Goal: Task Accomplishment & Management: Manage account settings

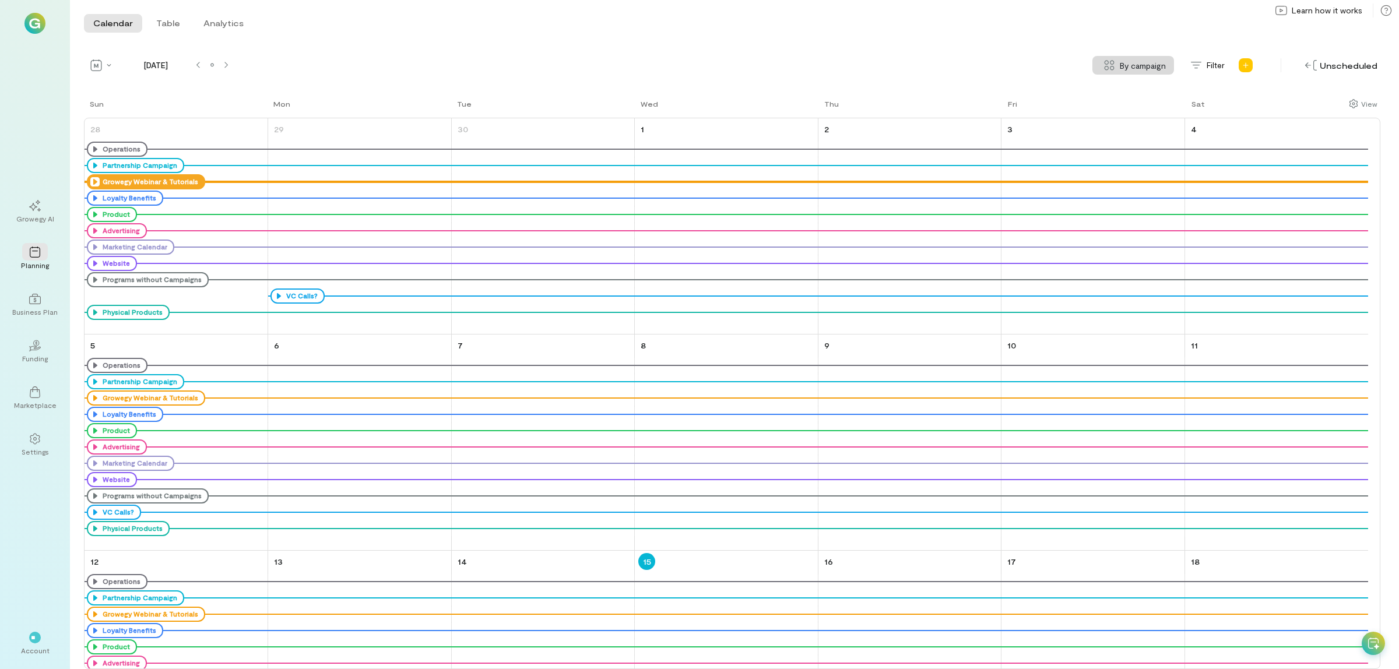
click at [92, 181] on icon at bounding box center [94, 181] width 9 height 9
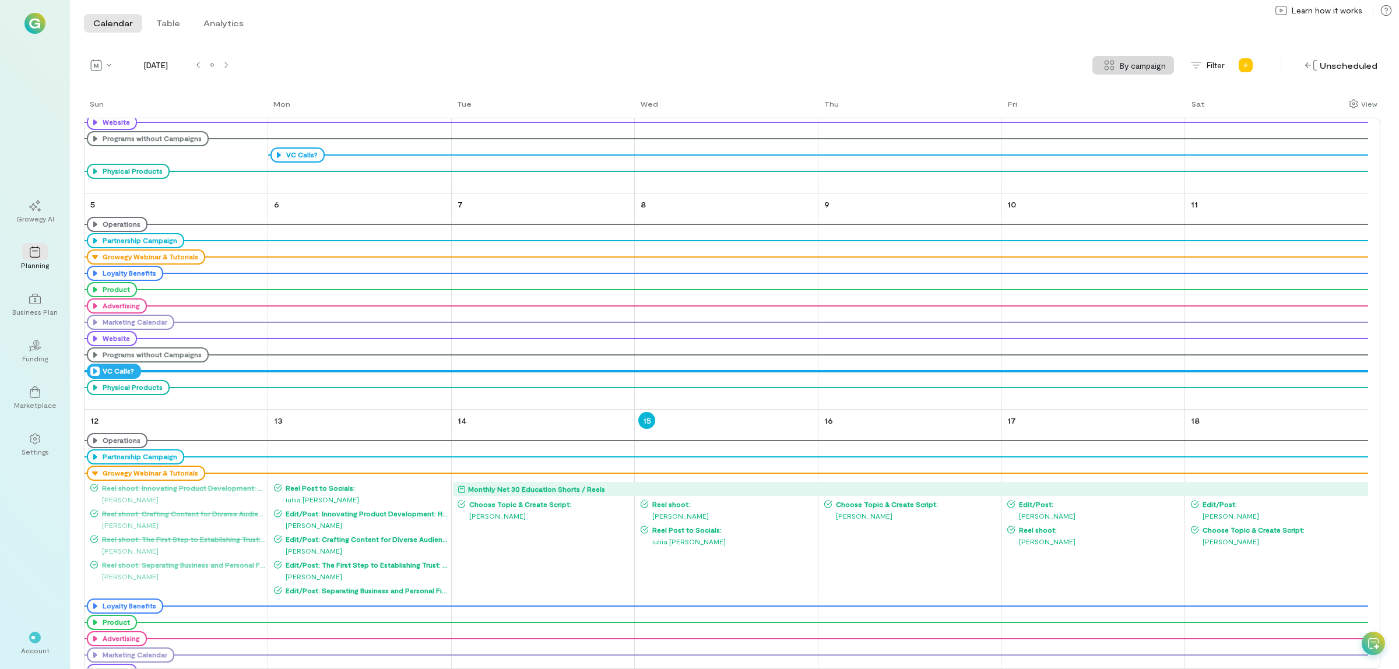
scroll to position [292, 0]
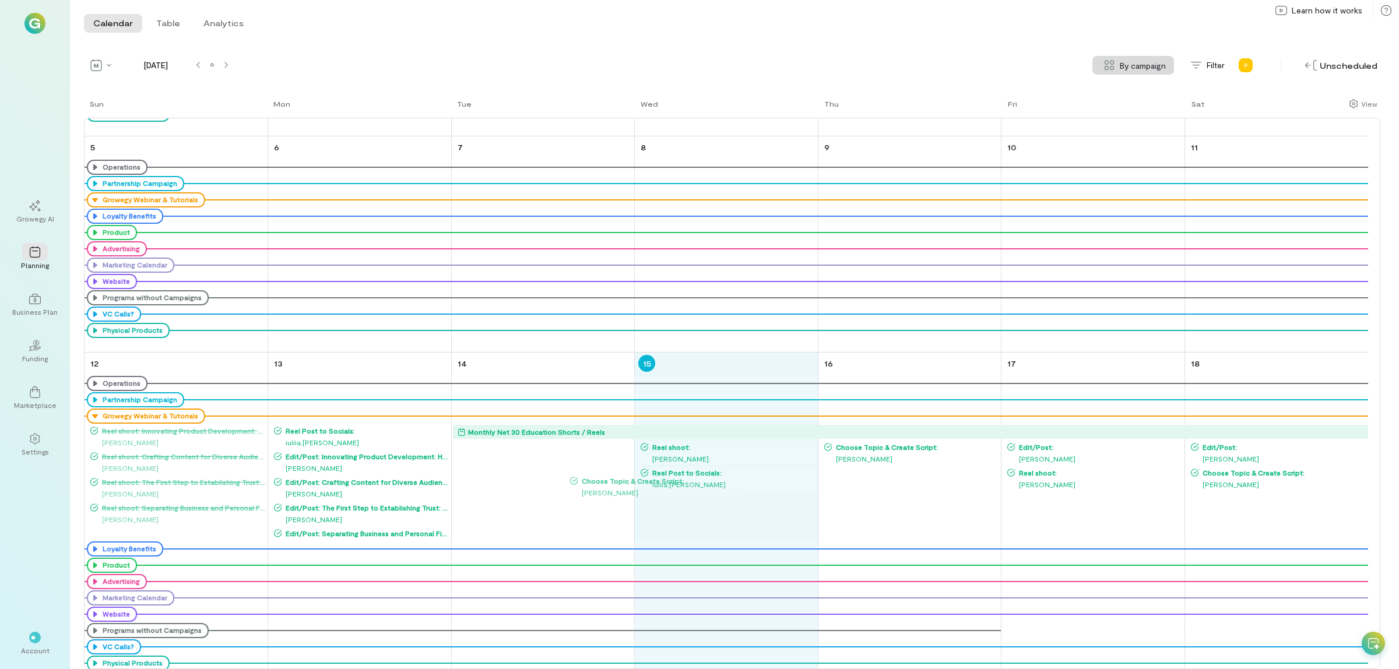
drag, startPoint x: 561, startPoint y: 444, endPoint x: 675, endPoint y: 477, distance: 117.9
click at [675, 477] on div "Sun Mon Tue Wed Thu Fri Sat 28 Operations Partnership Campaign Growegy Webinar …" at bounding box center [732, 383] width 1297 height 571
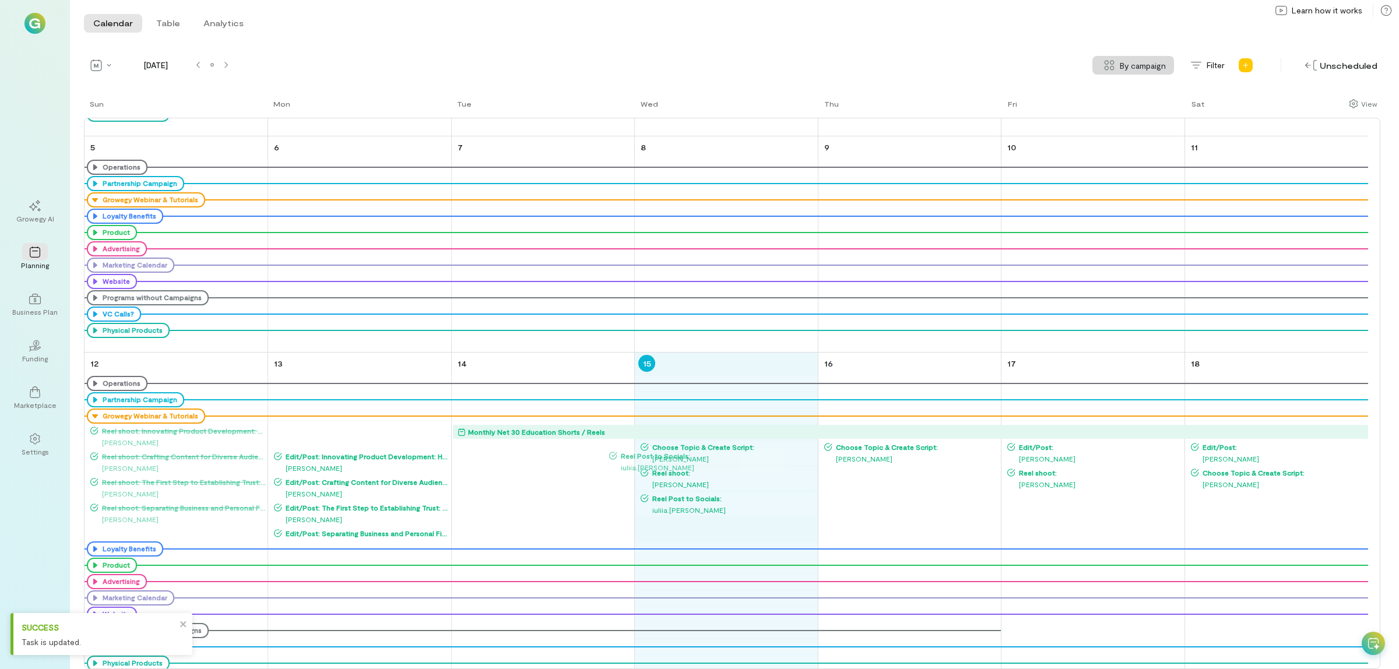
drag, startPoint x: 324, startPoint y: 431, endPoint x: 659, endPoint y: 455, distance: 336.1
click at [659, 455] on div "Sun Mon Tue Wed Thu Fri Sat 28 Operations Partnership Campaign Growegy Webinar …" at bounding box center [732, 383] width 1297 height 571
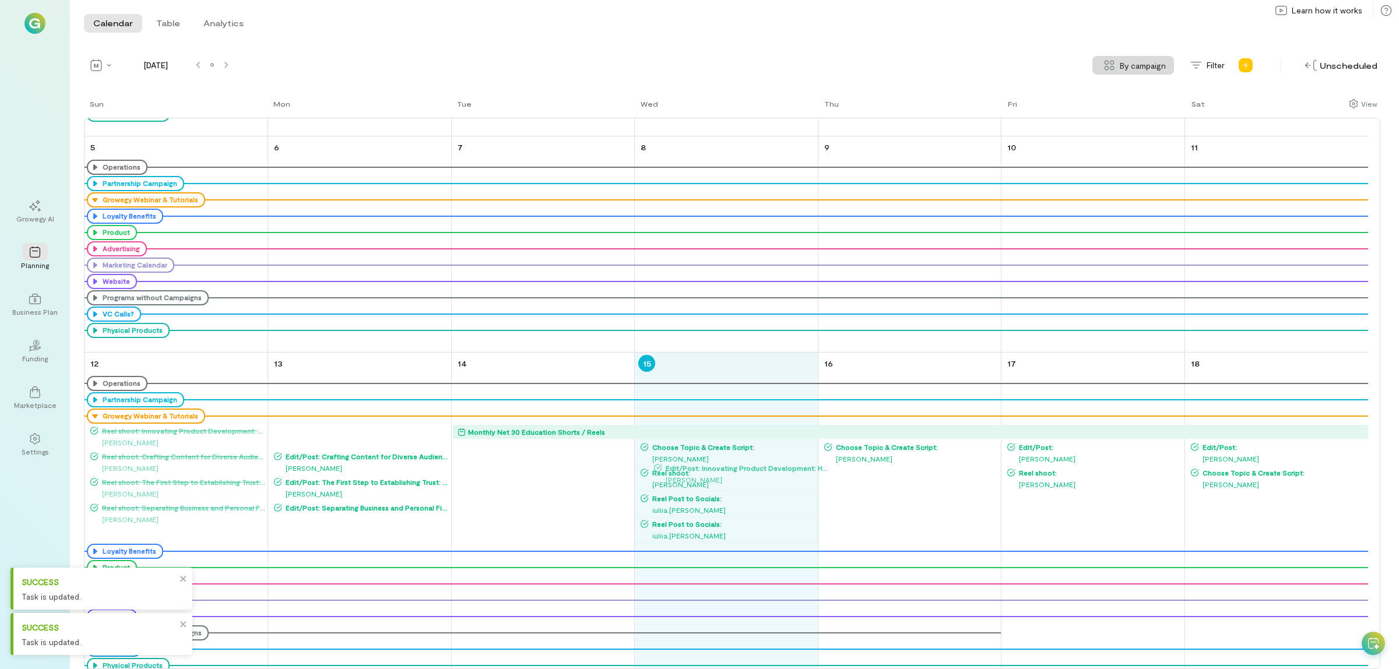
drag, startPoint x: 374, startPoint y: 431, endPoint x: 736, endPoint y: 467, distance: 364.4
click at [745, 467] on div "Sun Mon Tue Wed Thu Fri Sat 28 Operations Partnership Campaign Growegy Webinar …" at bounding box center [732, 383] width 1297 height 571
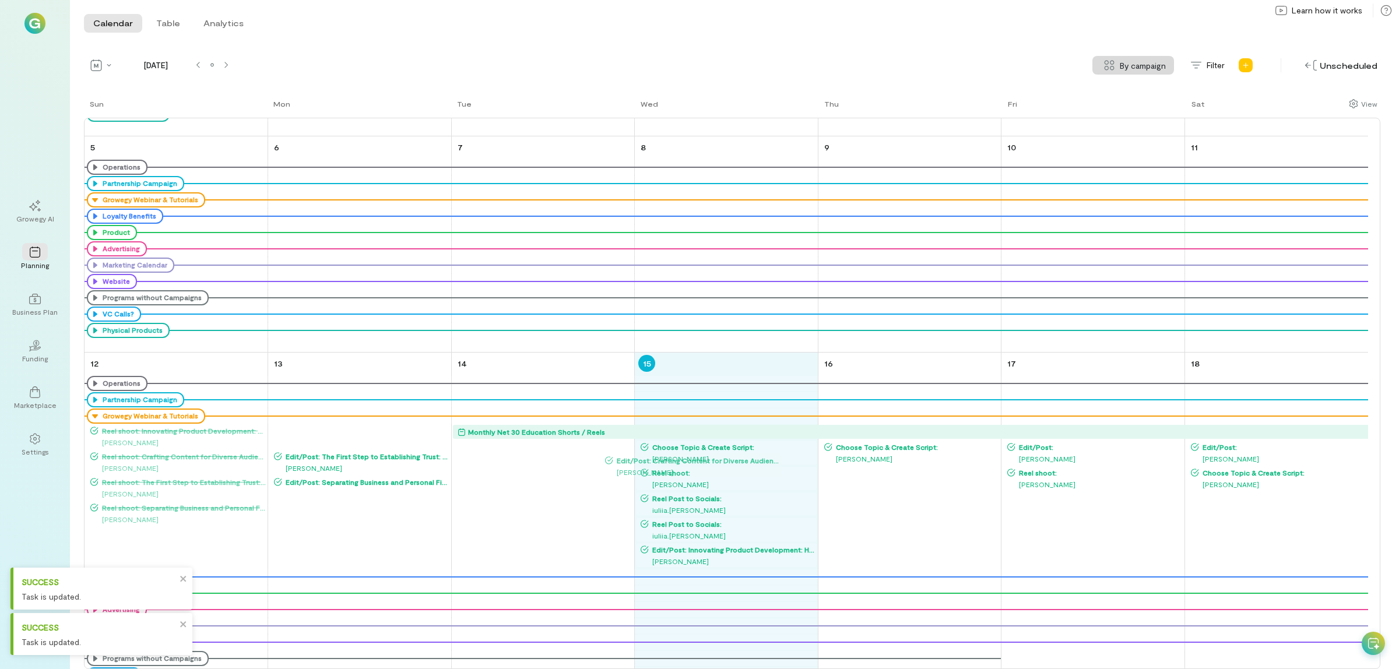
drag, startPoint x: 374, startPoint y: 435, endPoint x: 705, endPoint y: 464, distance: 332.4
click at [705, 464] on div "Sun Mon Tue Wed Thu Fri Sat 28 Operations Partnership Campaign Growegy Webinar …" at bounding box center [732, 383] width 1297 height 571
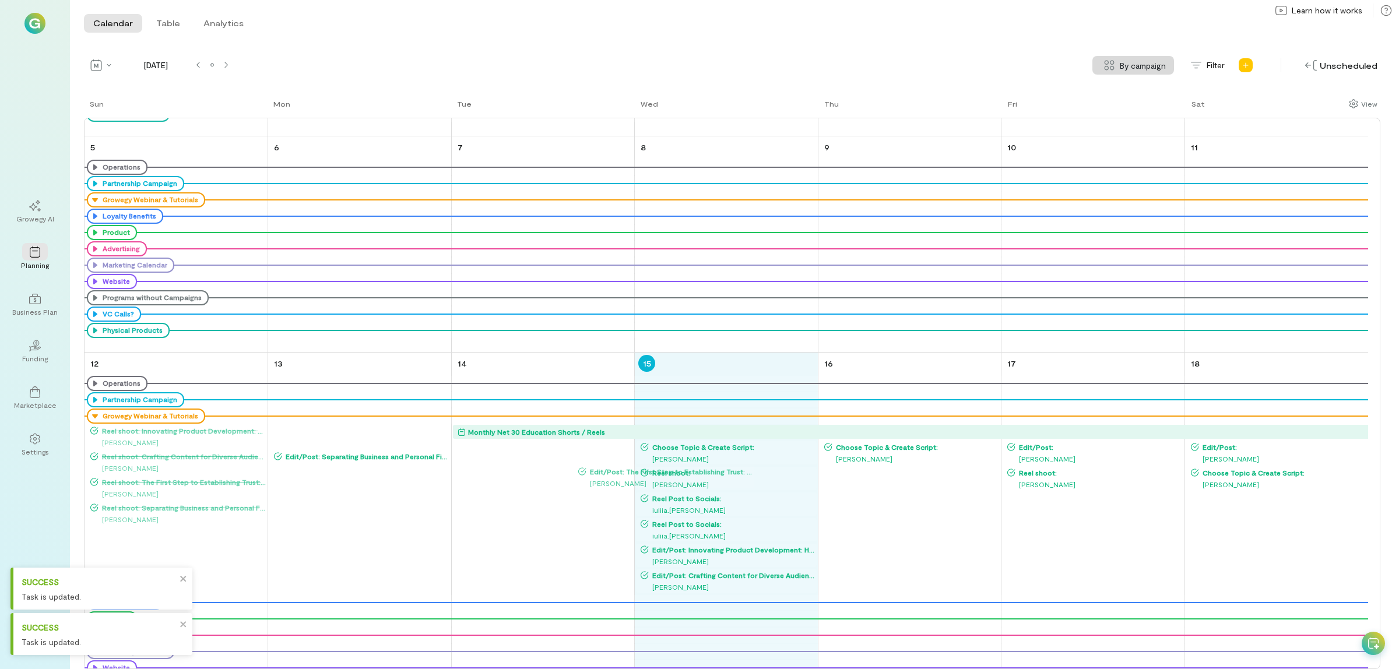
drag, startPoint x: 359, startPoint y: 433, endPoint x: 663, endPoint y: 472, distance: 306.9
click at [663, 472] on div "Sun Mon Tue Wed Thu Fri Sat 28 Operations Partnership Campaign Growegy Webinar …" at bounding box center [732, 383] width 1297 height 571
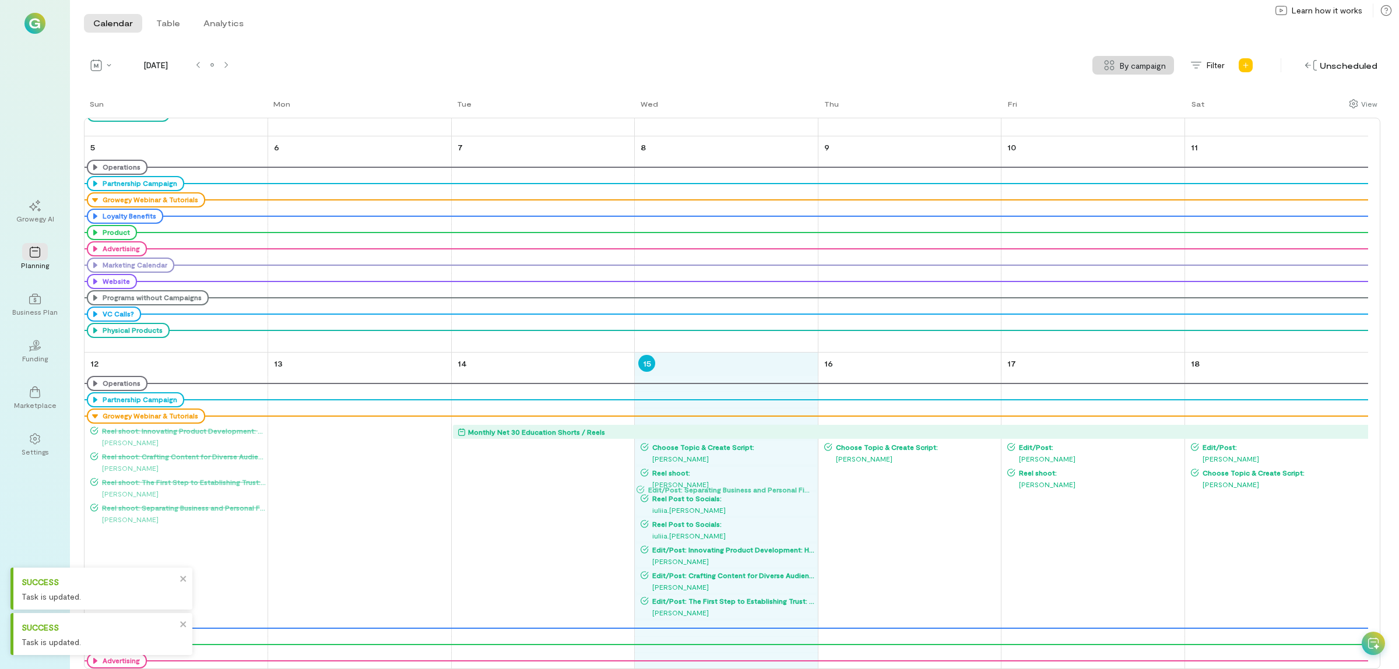
drag, startPoint x: 360, startPoint y: 429, endPoint x: 723, endPoint y: 487, distance: 367.2
click at [723, 487] on div "Sun Mon Tue Wed Thu Fri Sat 28 Operations Partnership Campaign Growegy Webinar …" at bounding box center [732, 383] width 1297 height 571
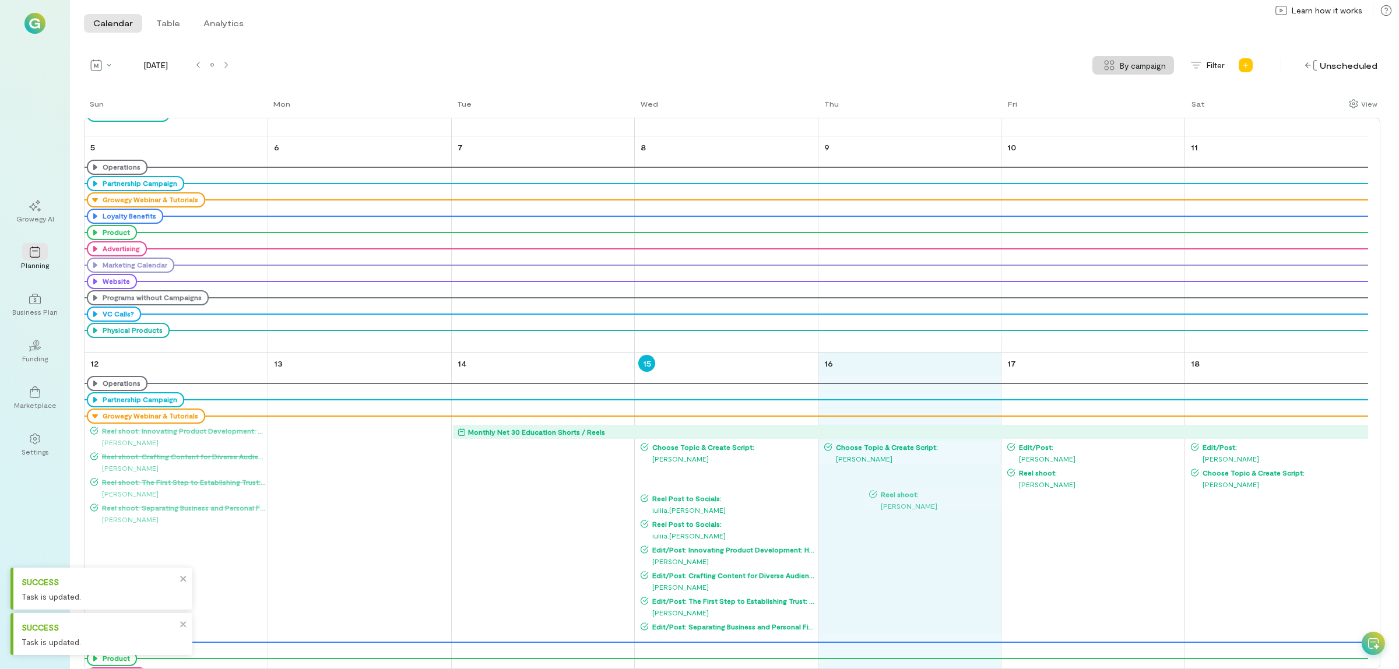
drag, startPoint x: 688, startPoint y: 477, endPoint x: 916, endPoint y: 497, distance: 228.9
click at [916, 497] on div "Sun Mon Tue Wed Thu Fri Sat 28 Operations Partnership Campaign Growegy Webinar …" at bounding box center [732, 383] width 1297 height 571
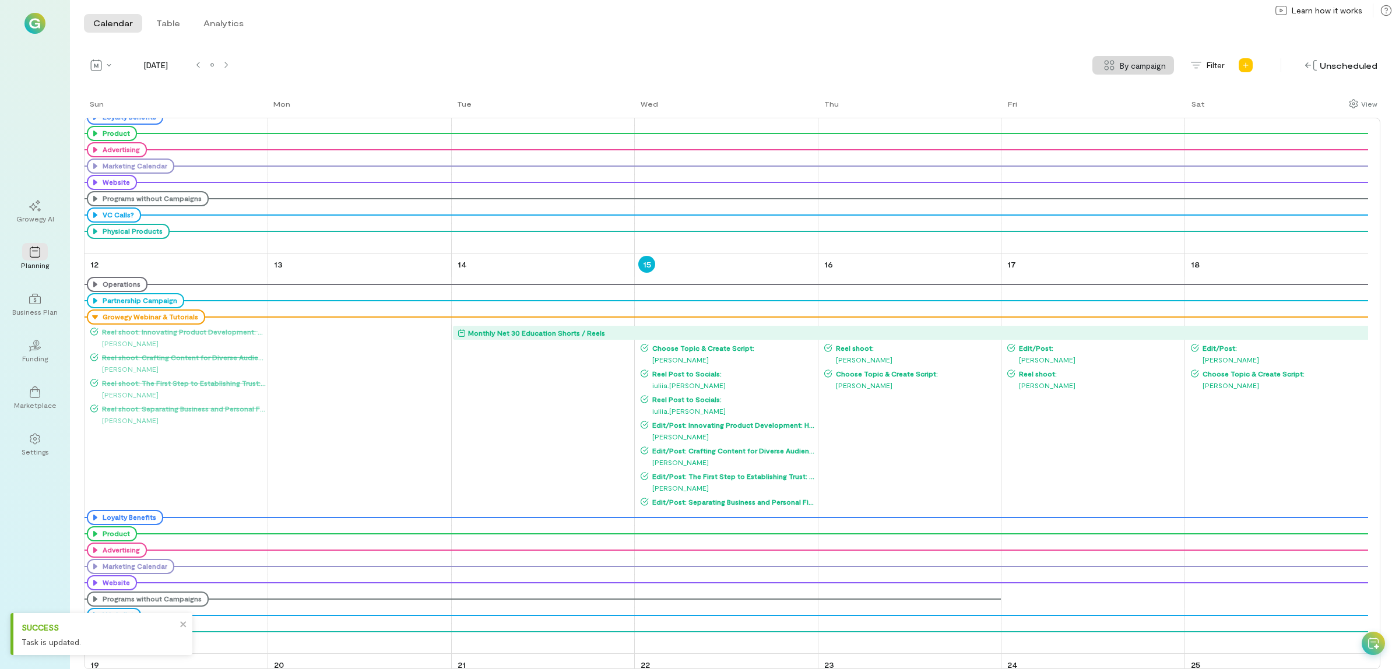
scroll to position [437, 0]
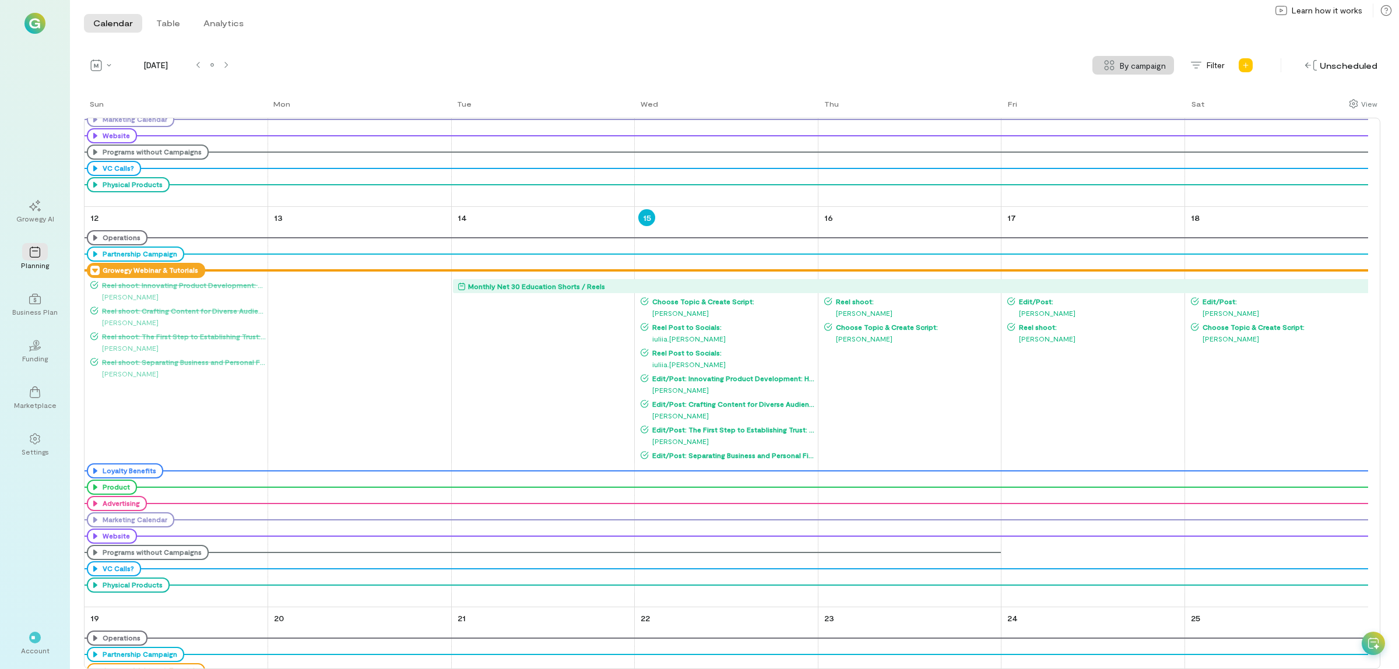
click at [92, 272] on icon at bounding box center [94, 270] width 9 height 9
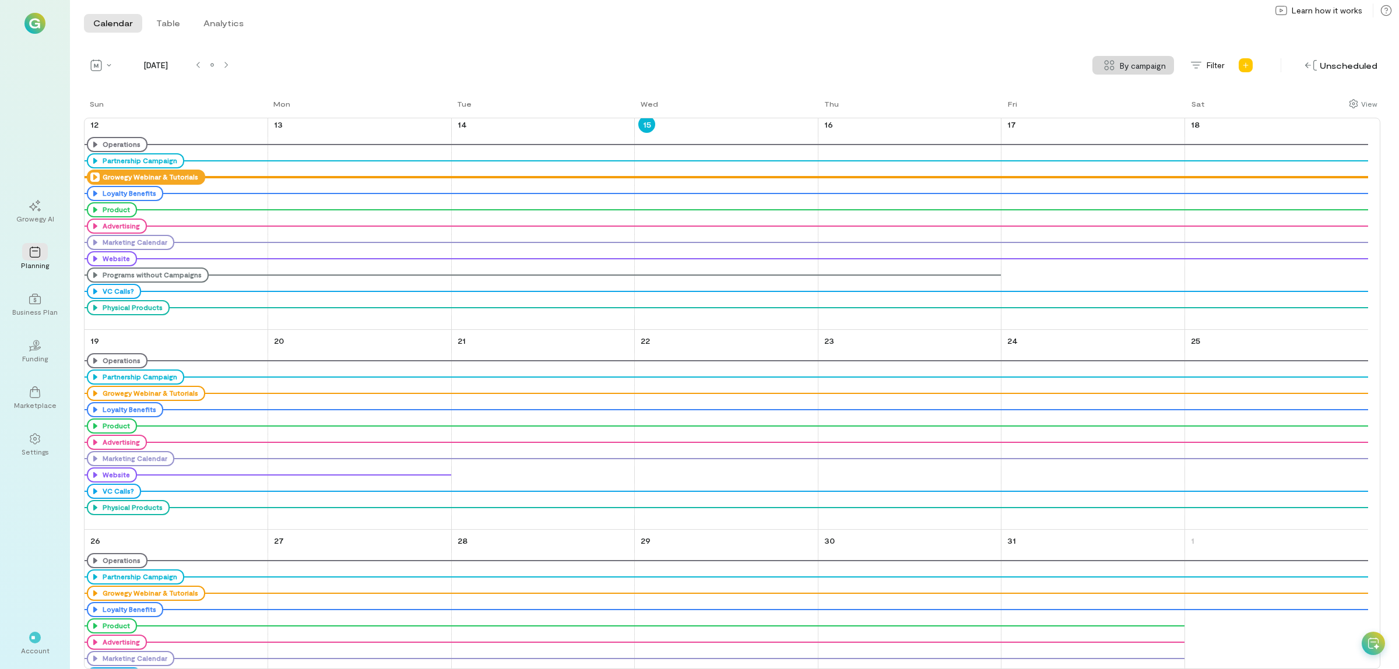
scroll to position [220, 0]
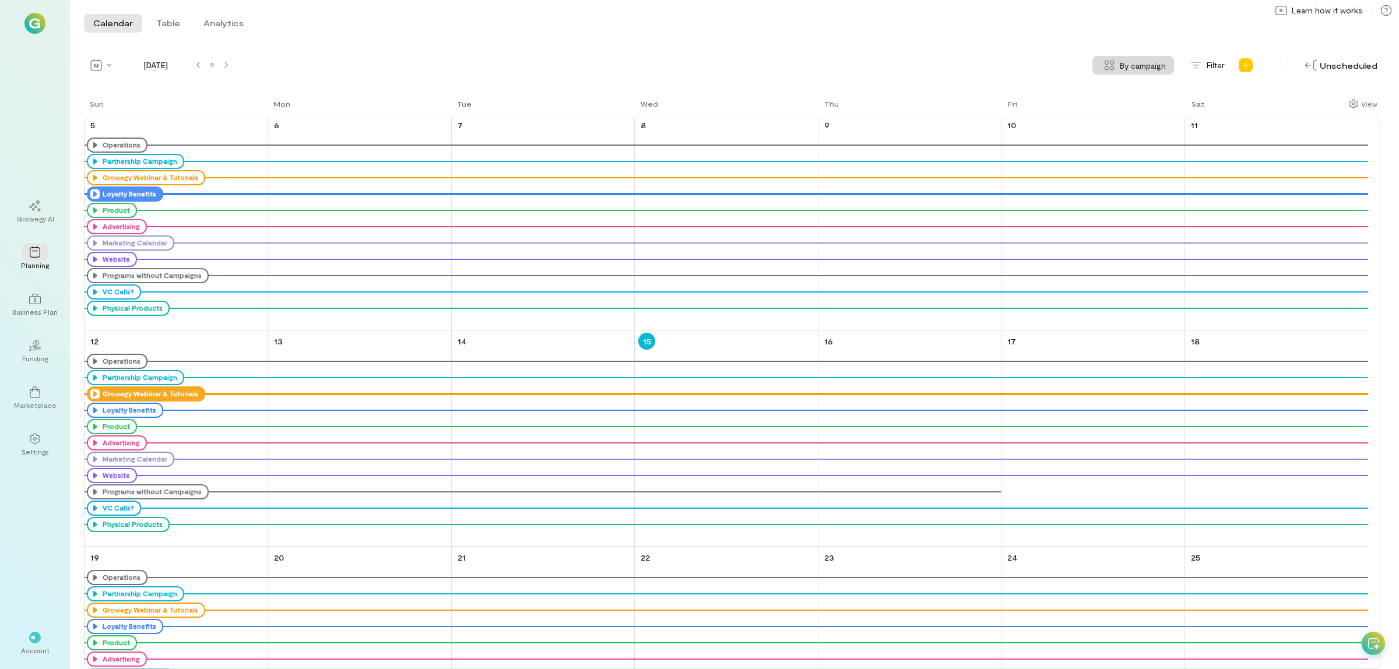
click at [88, 196] on div "Loyalty Benefits" at bounding box center [125, 194] width 76 height 15
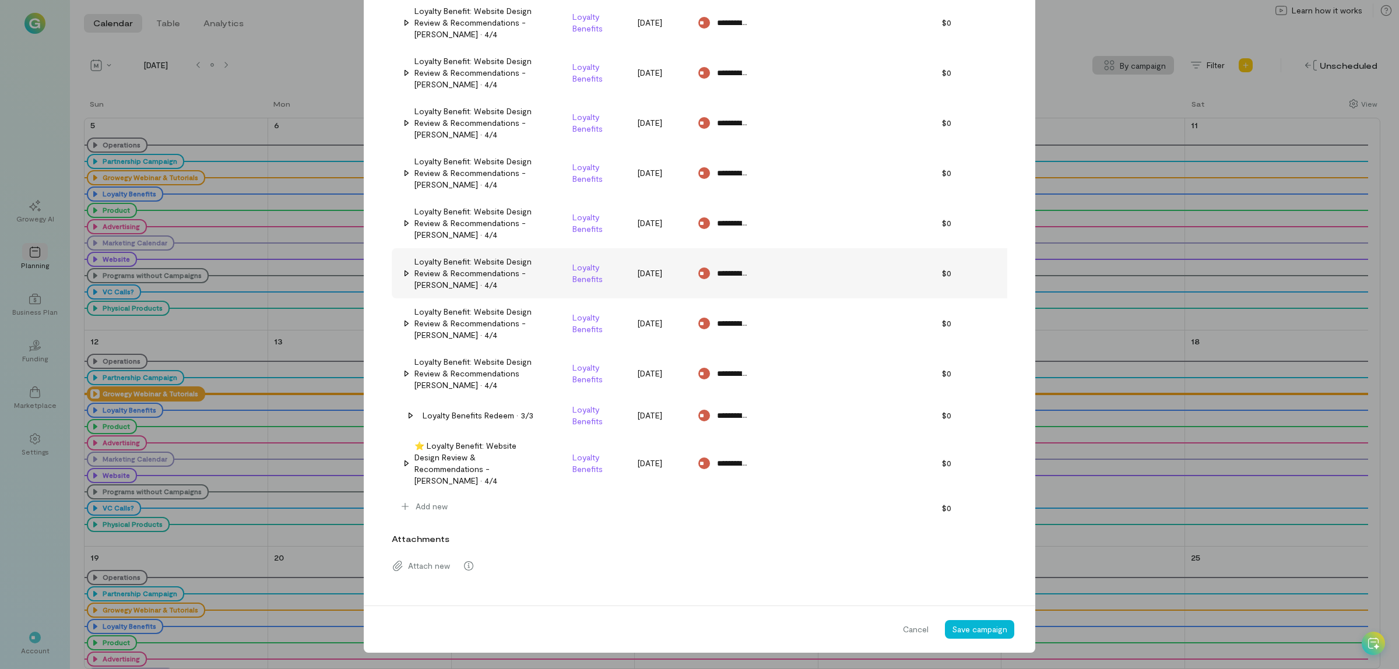
scroll to position [2111, 0]
click at [1205, 406] on div "**********" at bounding box center [699, 334] width 1399 height 669
click at [914, 627] on span "Cancel" at bounding box center [916, 630] width 26 height 12
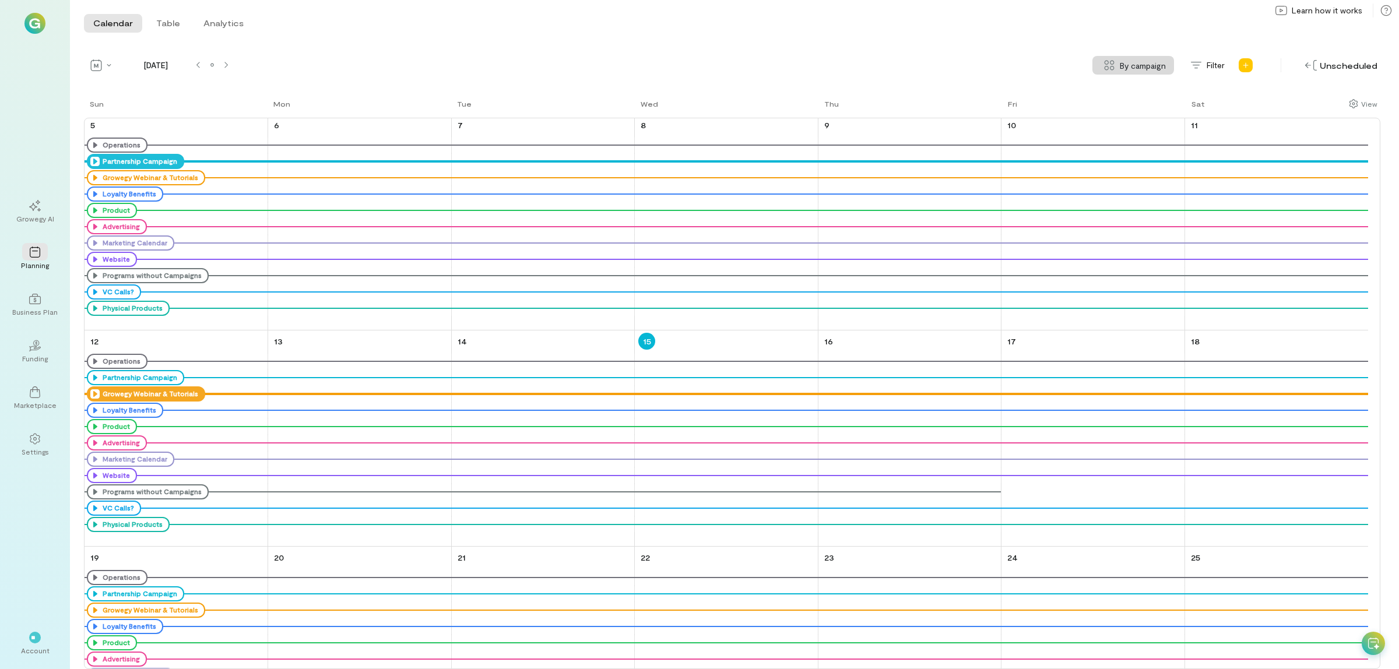
click at [0, 0] on icon at bounding box center [0, 0] width 0 height 0
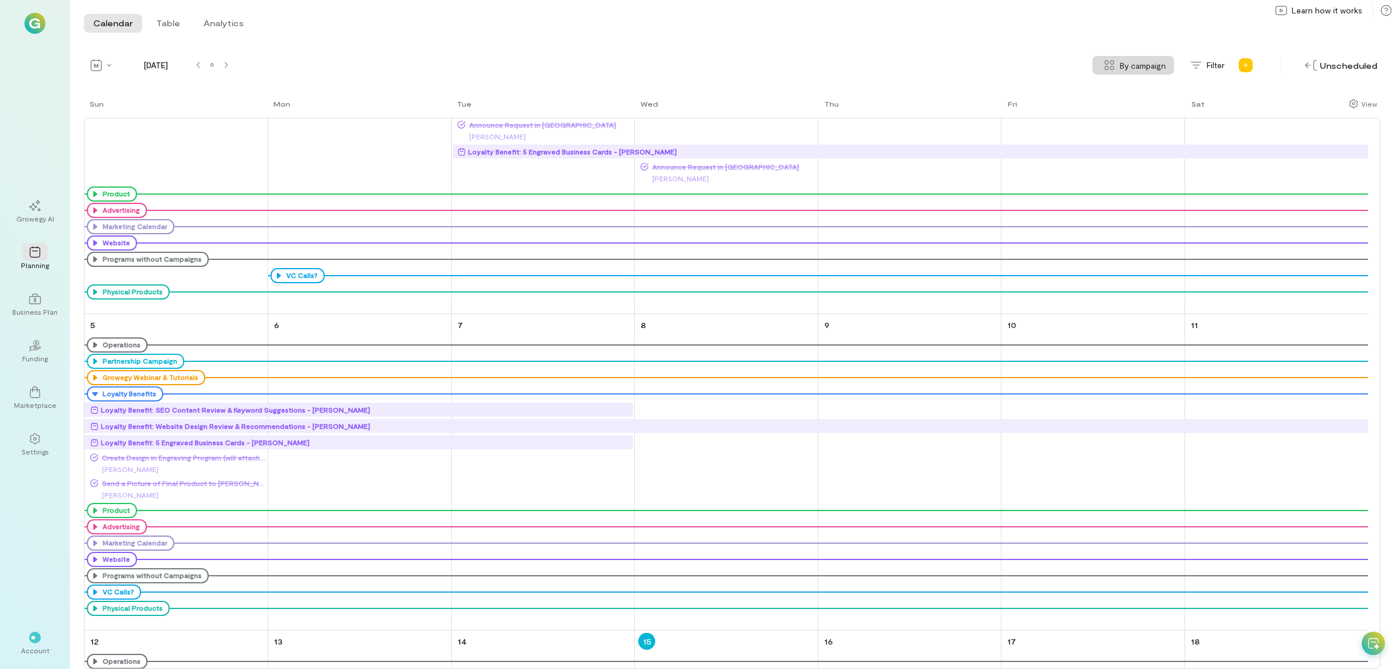
scroll to position [0, 0]
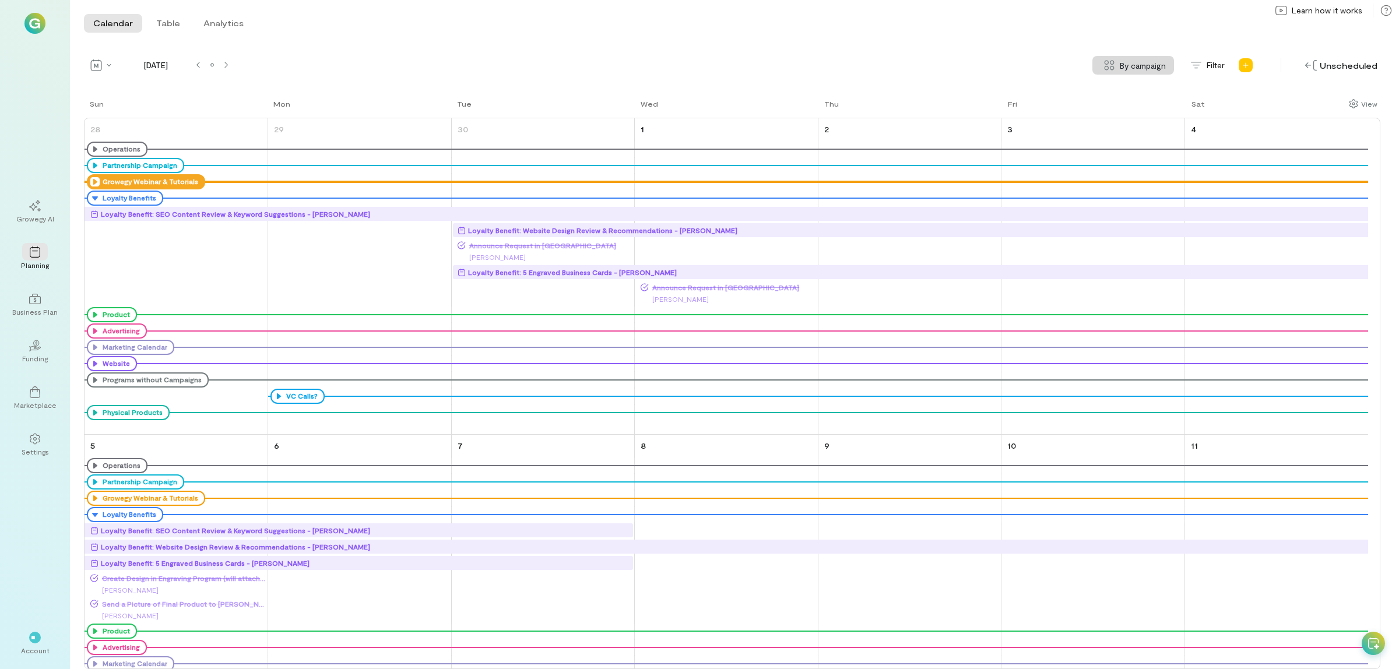
click at [540, 231] on div "Loyalty Benefit: Website Design Review & Recommendations - [PERSON_NAME]" at bounding box center [602, 230] width 269 height 12
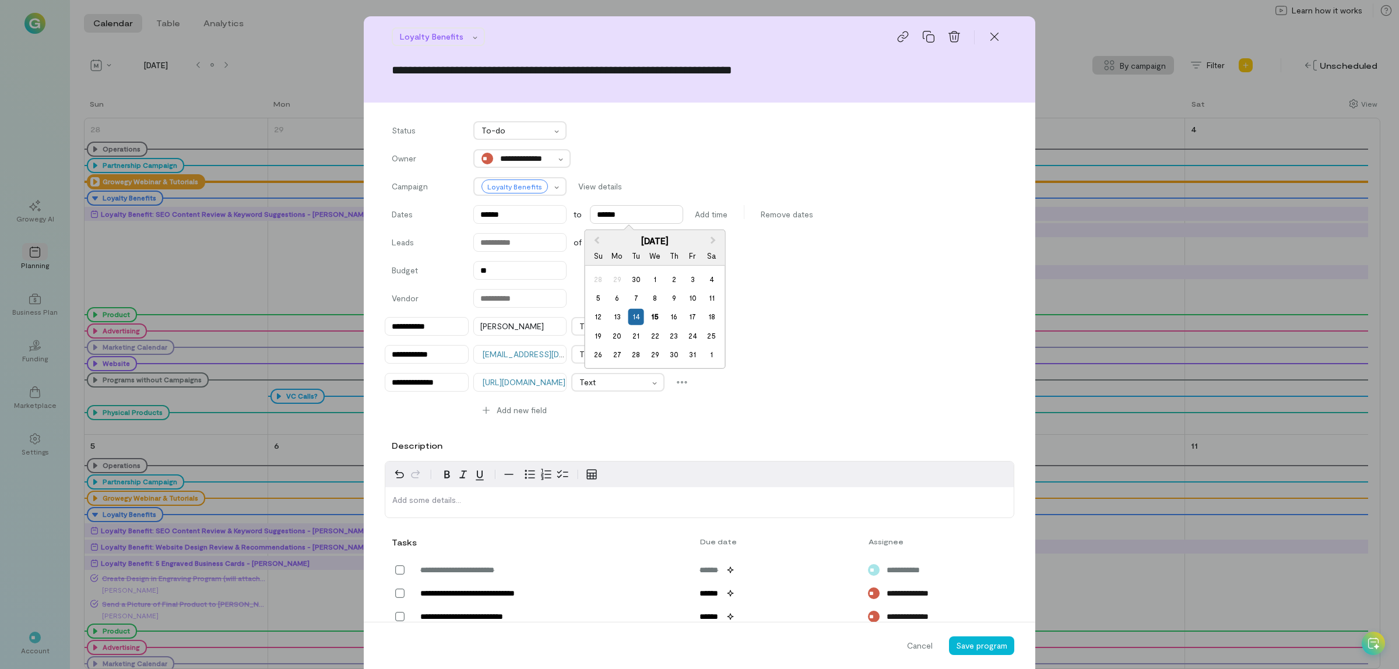
click at [638, 212] on input "******" at bounding box center [636, 214] width 93 height 19
click at [693, 310] on div "17" at bounding box center [693, 317] width 16 height 16
type input "******"
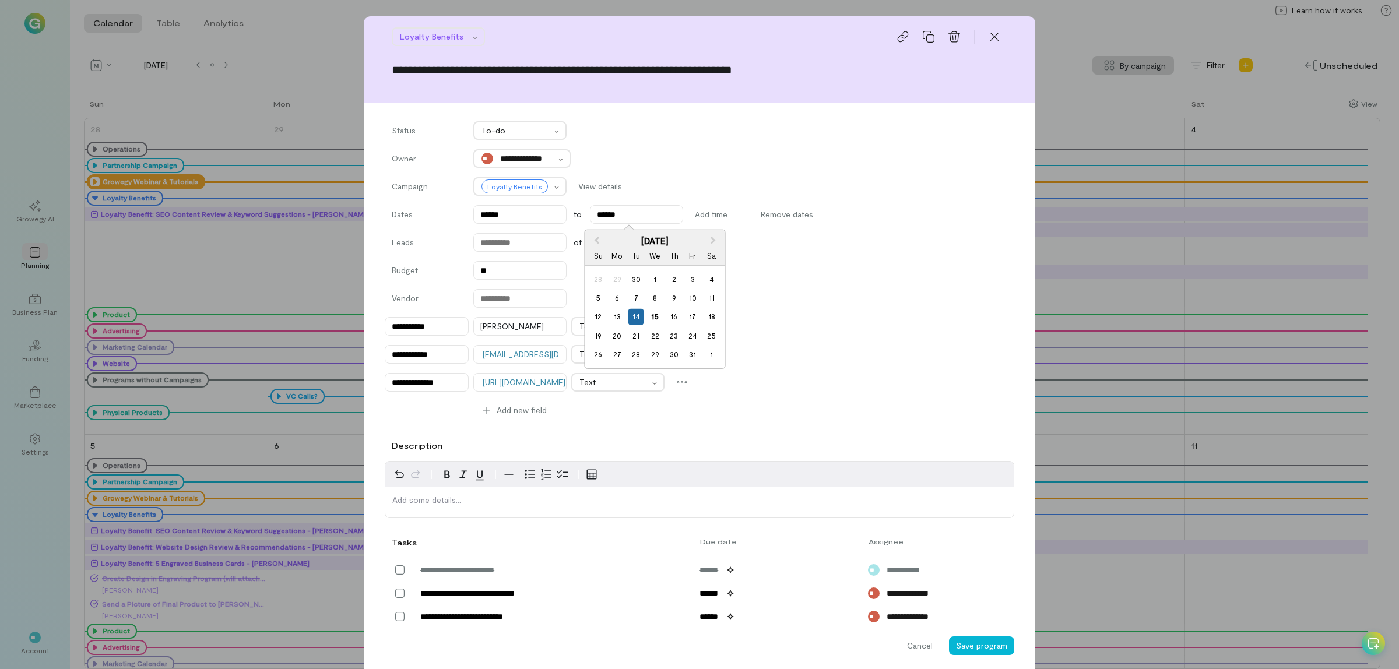
type input "******"
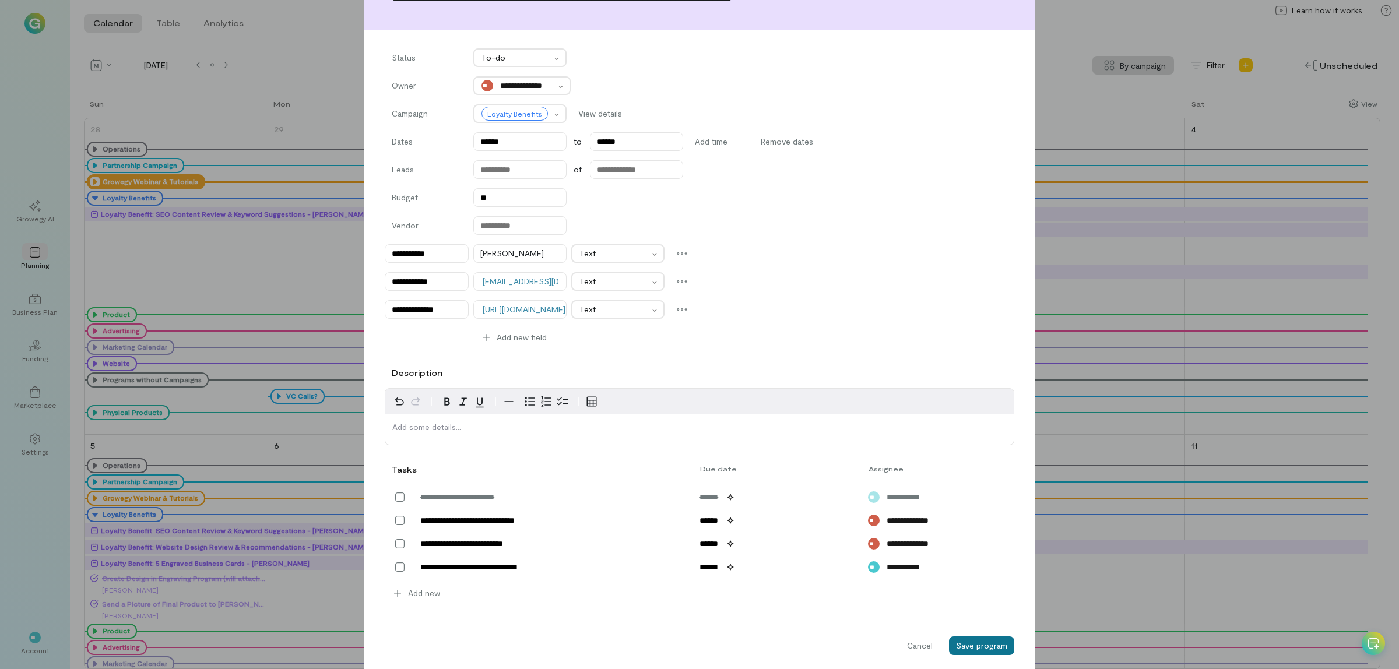
click at [981, 646] on span "Save program" at bounding box center [981, 646] width 51 height 10
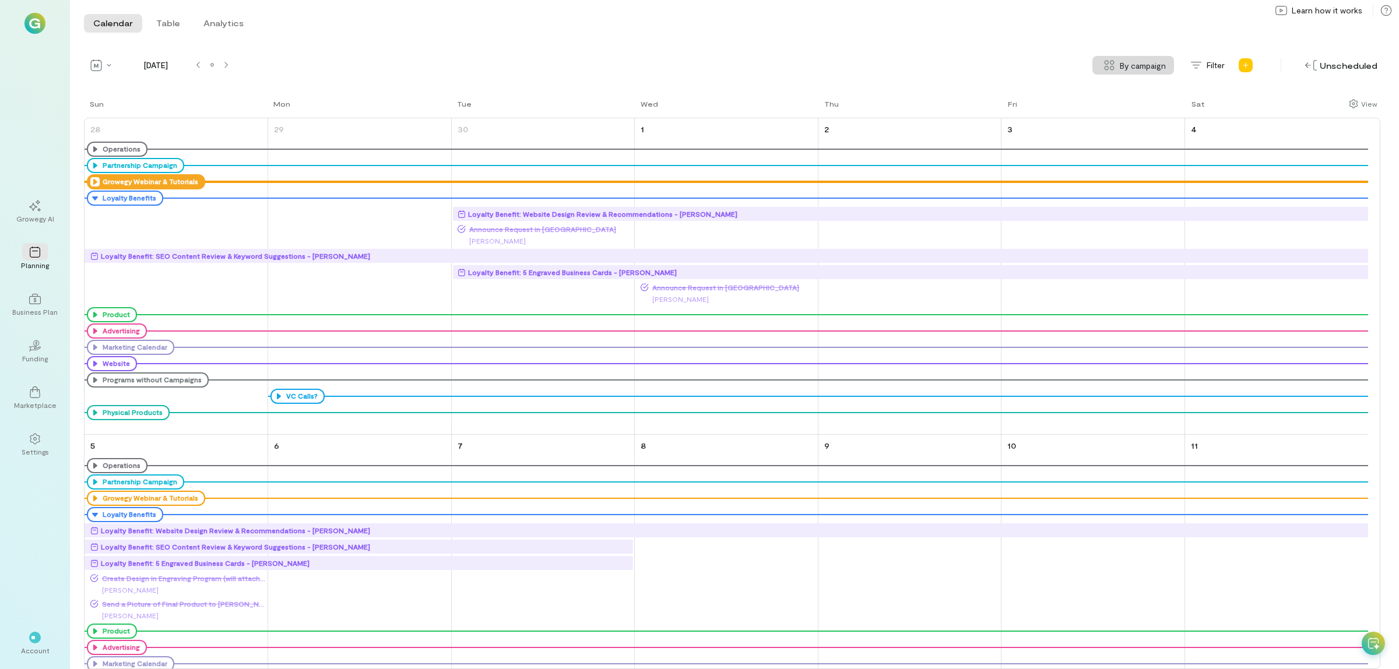
click at [549, 213] on div "Loyalty Benefit: Website Design Review & Recommendations - [PERSON_NAME]" at bounding box center [602, 214] width 269 height 12
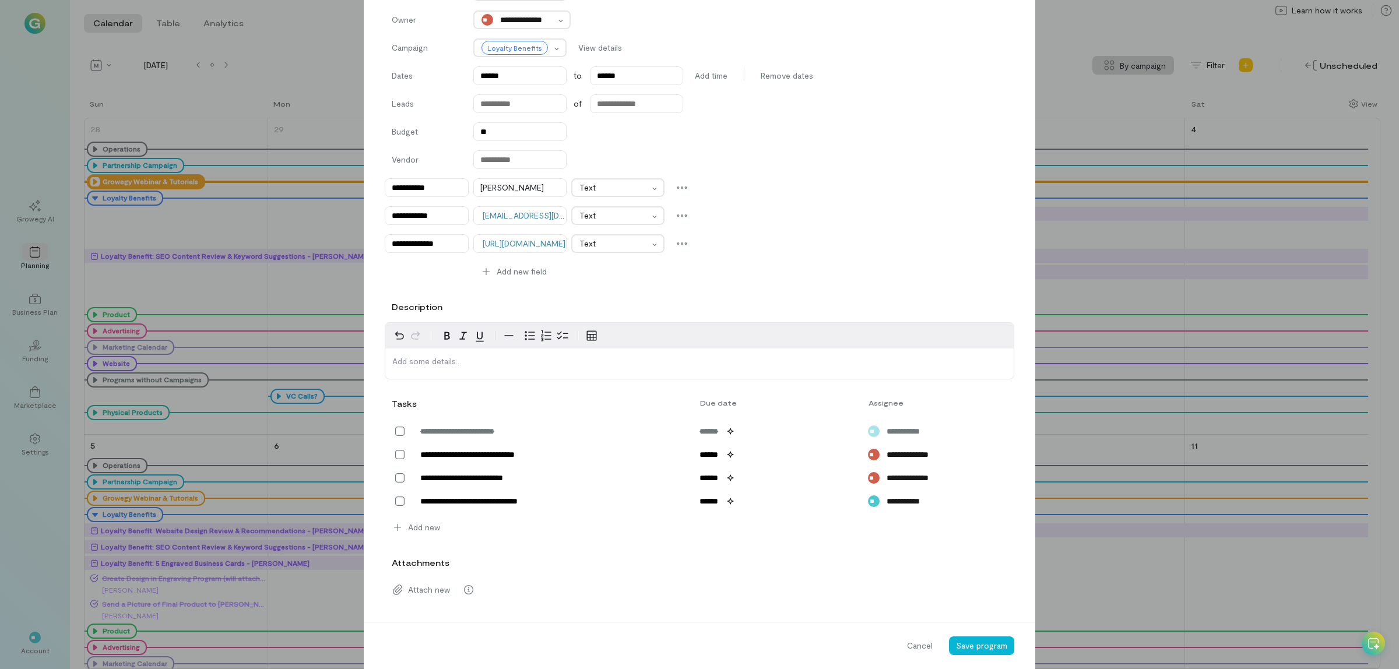
scroll to position [146, 0]
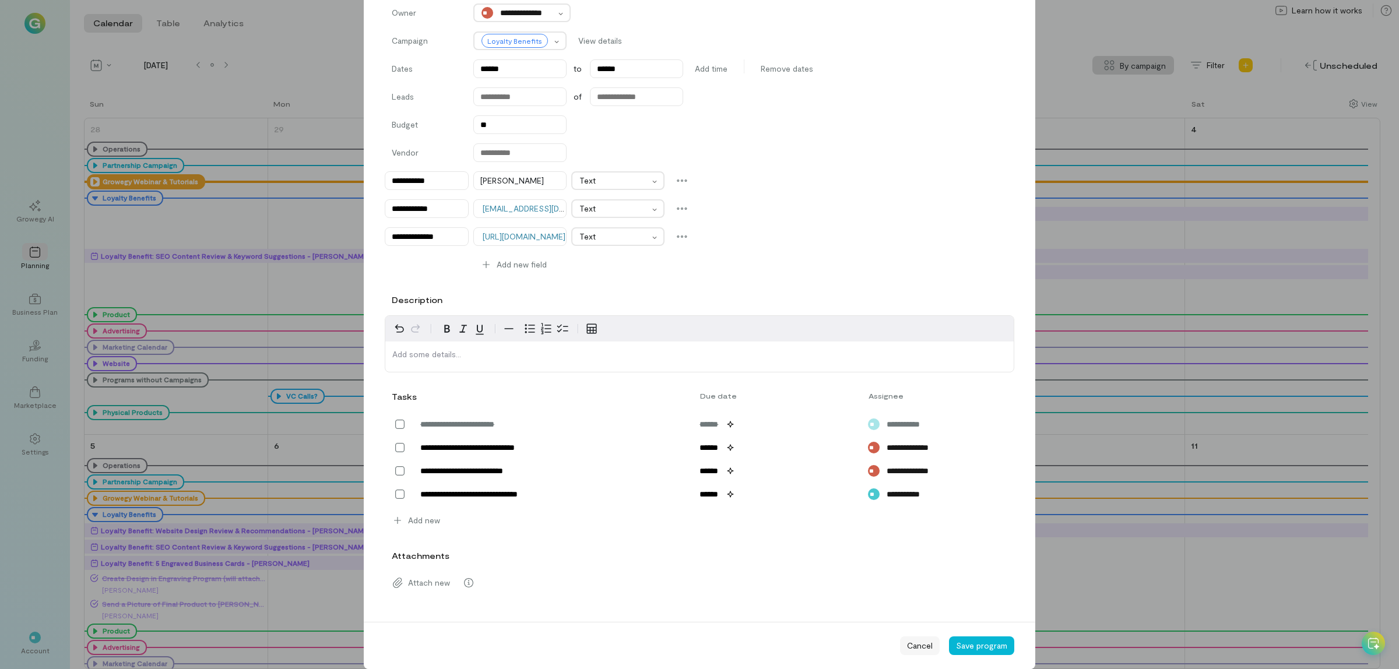
click at [925, 649] on span "Cancel" at bounding box center [920, 646] width 26 height 12
